Goal: Find specific page/section

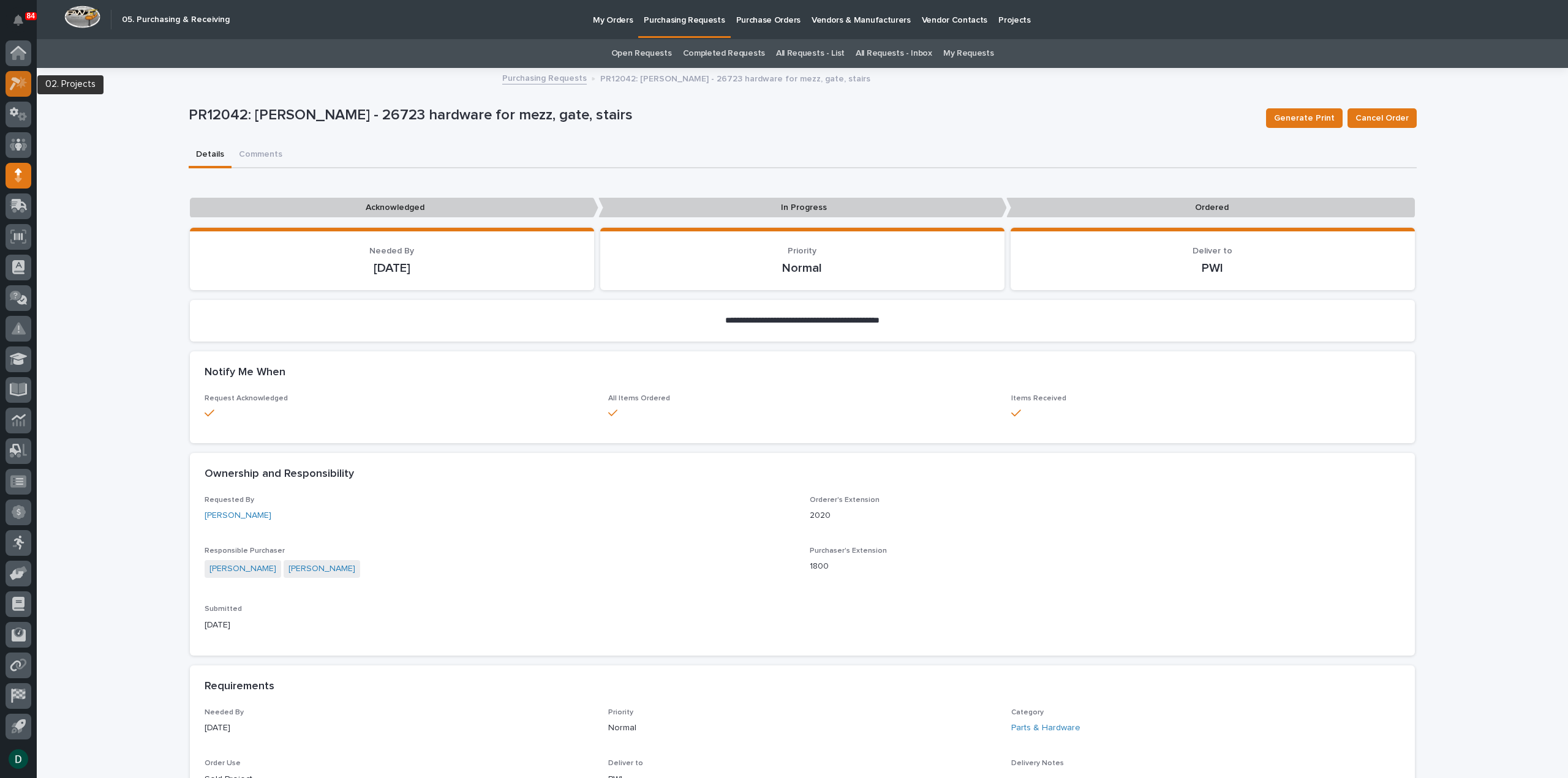
click at [16, 81] on icon at bounding box center [15, 84] width 11 height 14
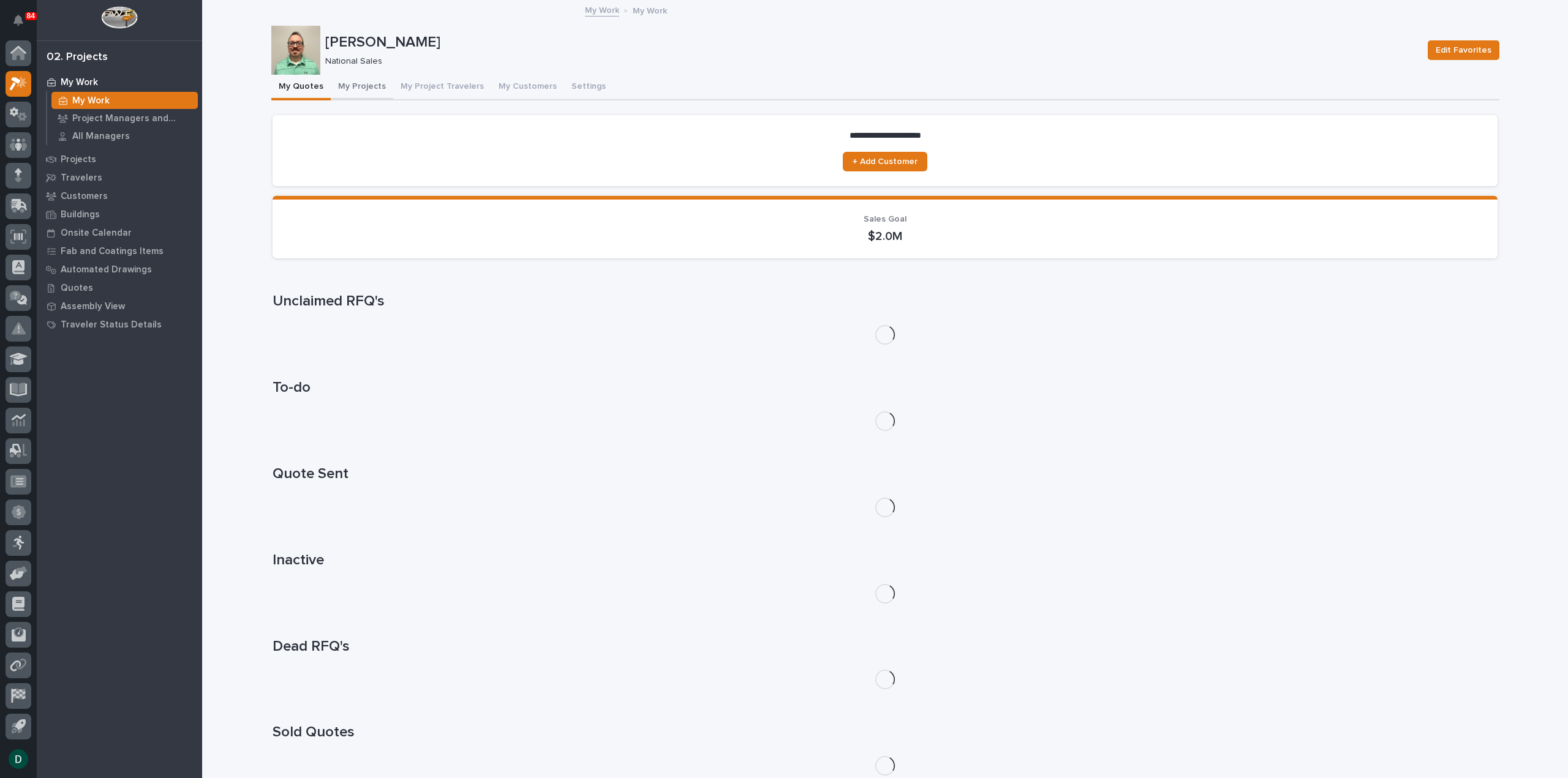
click at [357, 83] on button "My Projects" at bounding box center [362, 88] width 63 height 26
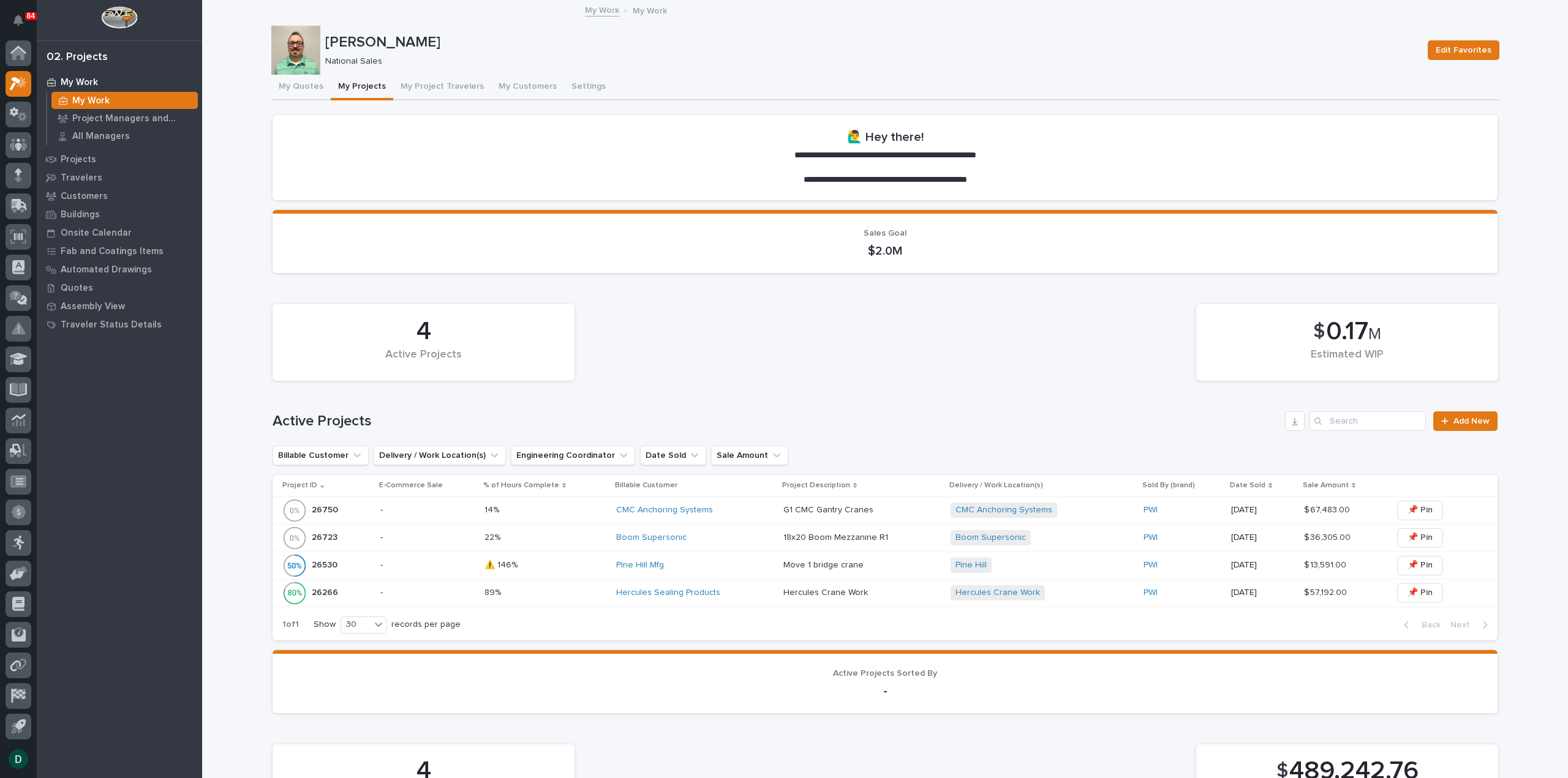
click at [440, 537] on p "-" at bounding box center [427, 537] width 94 height 10
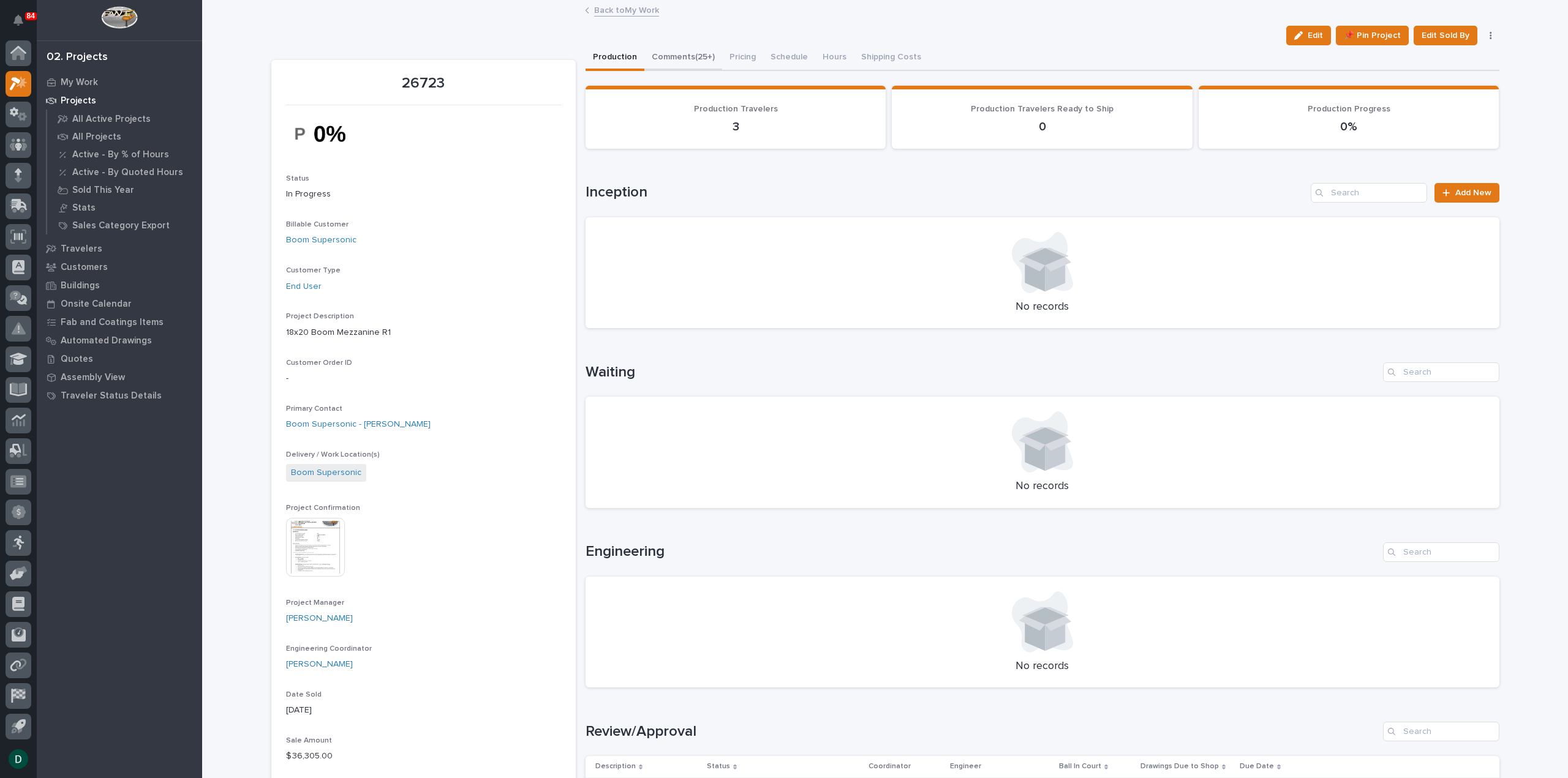
click at [671, 56] on button "Comments (25+)" at bounding box center [683, 58] width 78 height 26
